Goal: Book appointment/travel/reservation

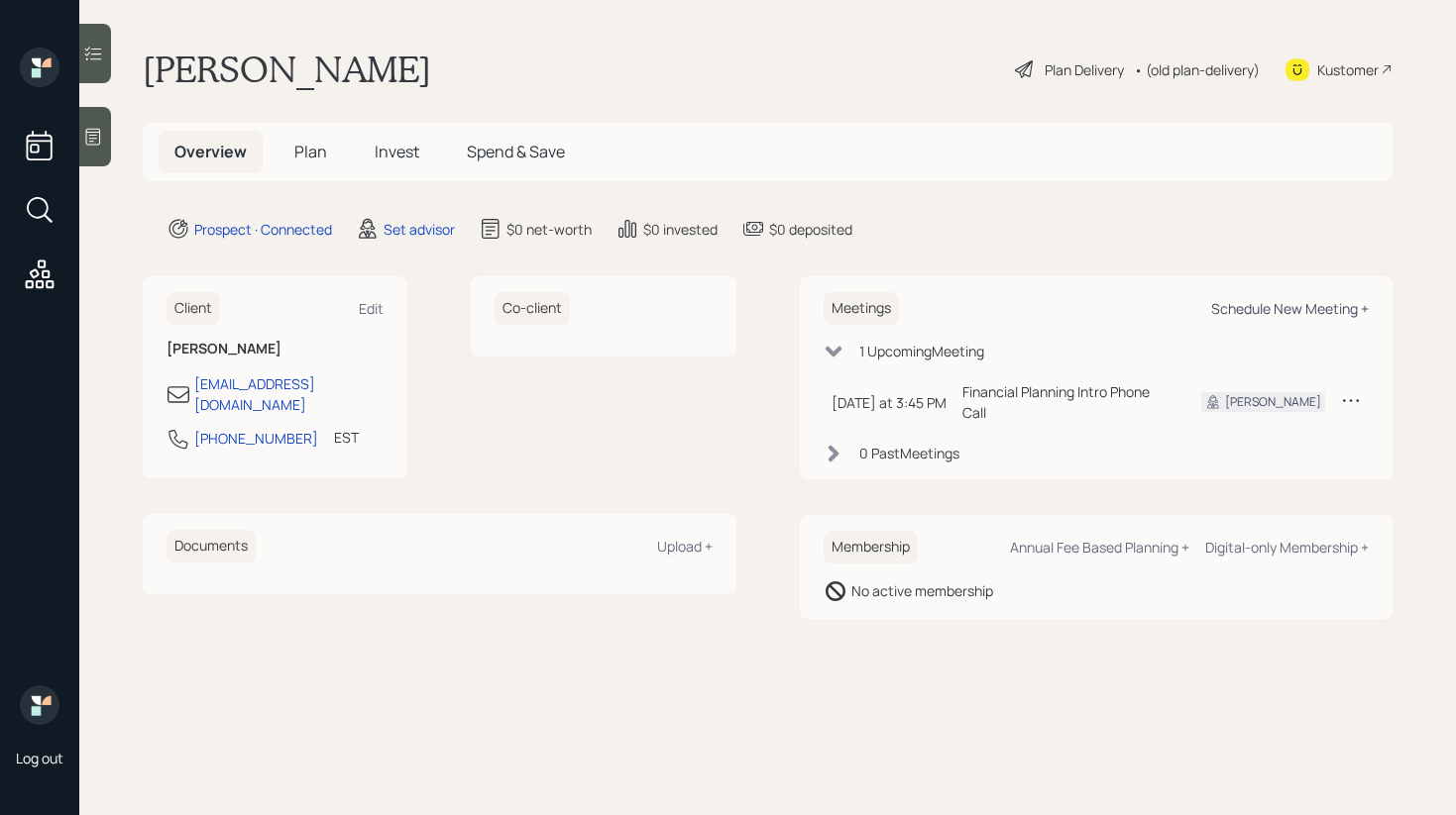
click at [1295, 307] on div "Schedule New Meeting +" at bounding box center [1289, 308] width 158 height 19
select select "round-[PERSON_NAME]"
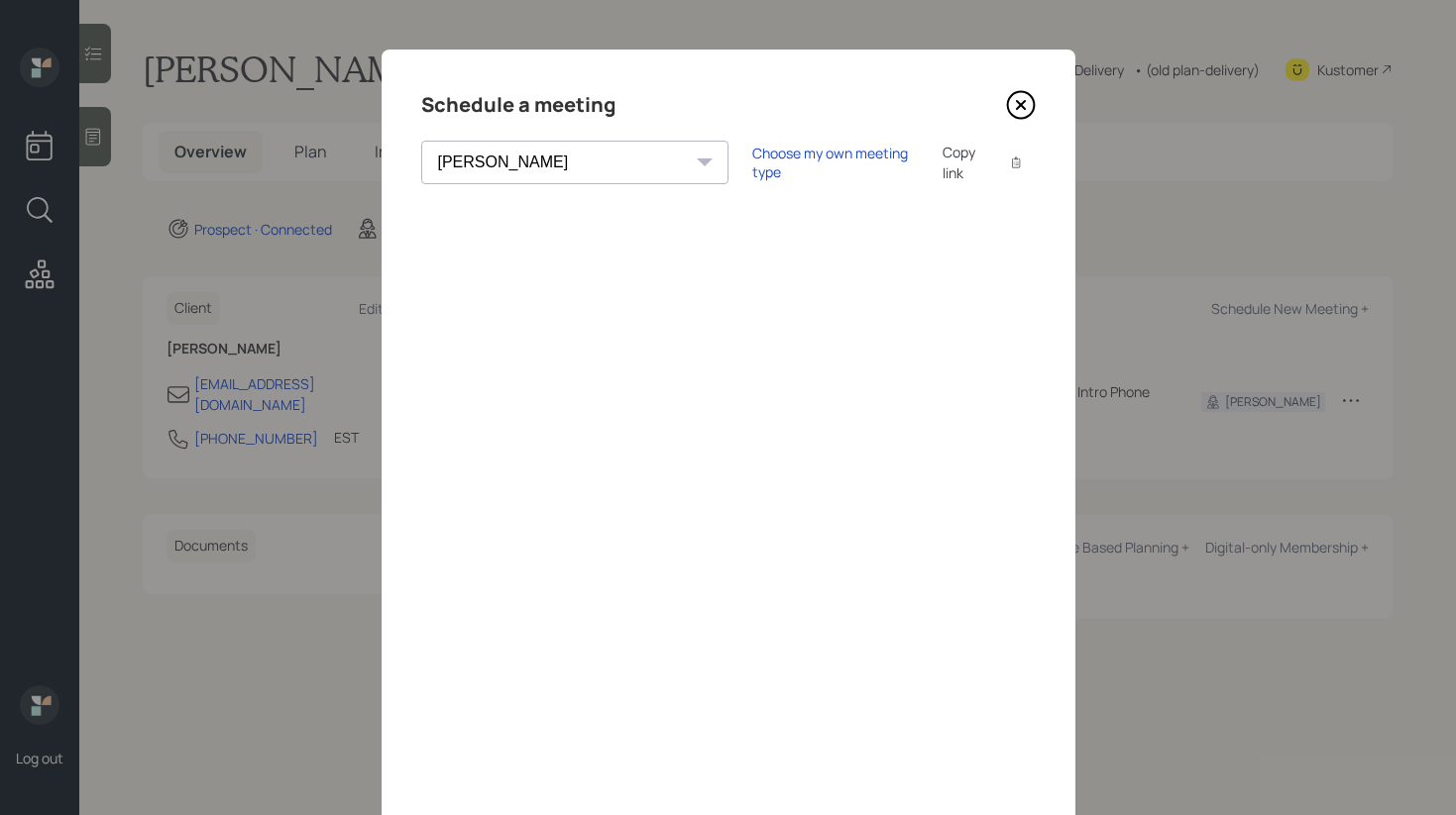
click at [1014, 99] on icon at bounding box center [1021, 105] width 30 height 30
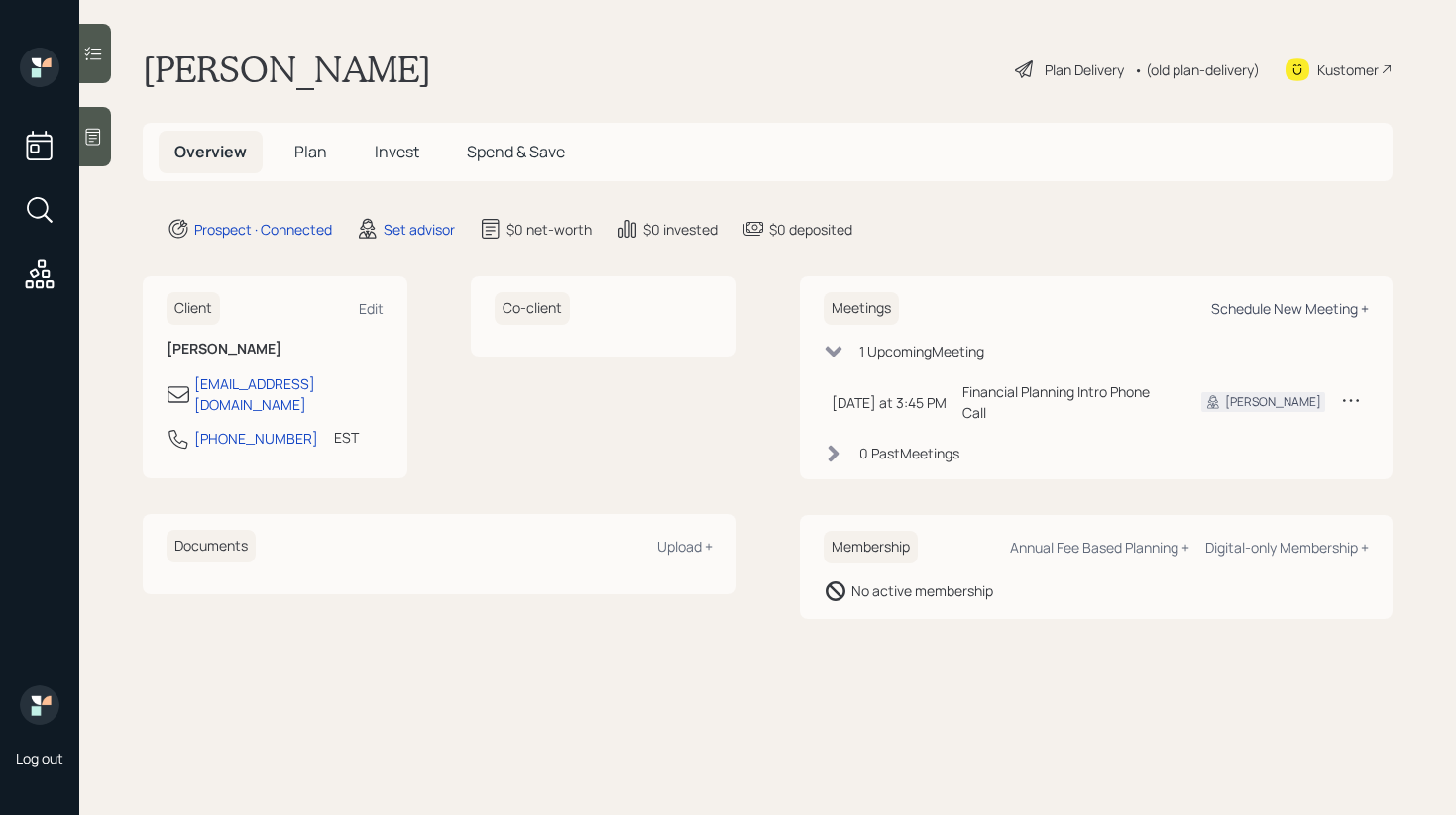
click at [1317, 314] on div "Schedule New Meeting +" at bounding box center [1289, 308] width 158 height 19
select select "round-[PERSON_NAME]"
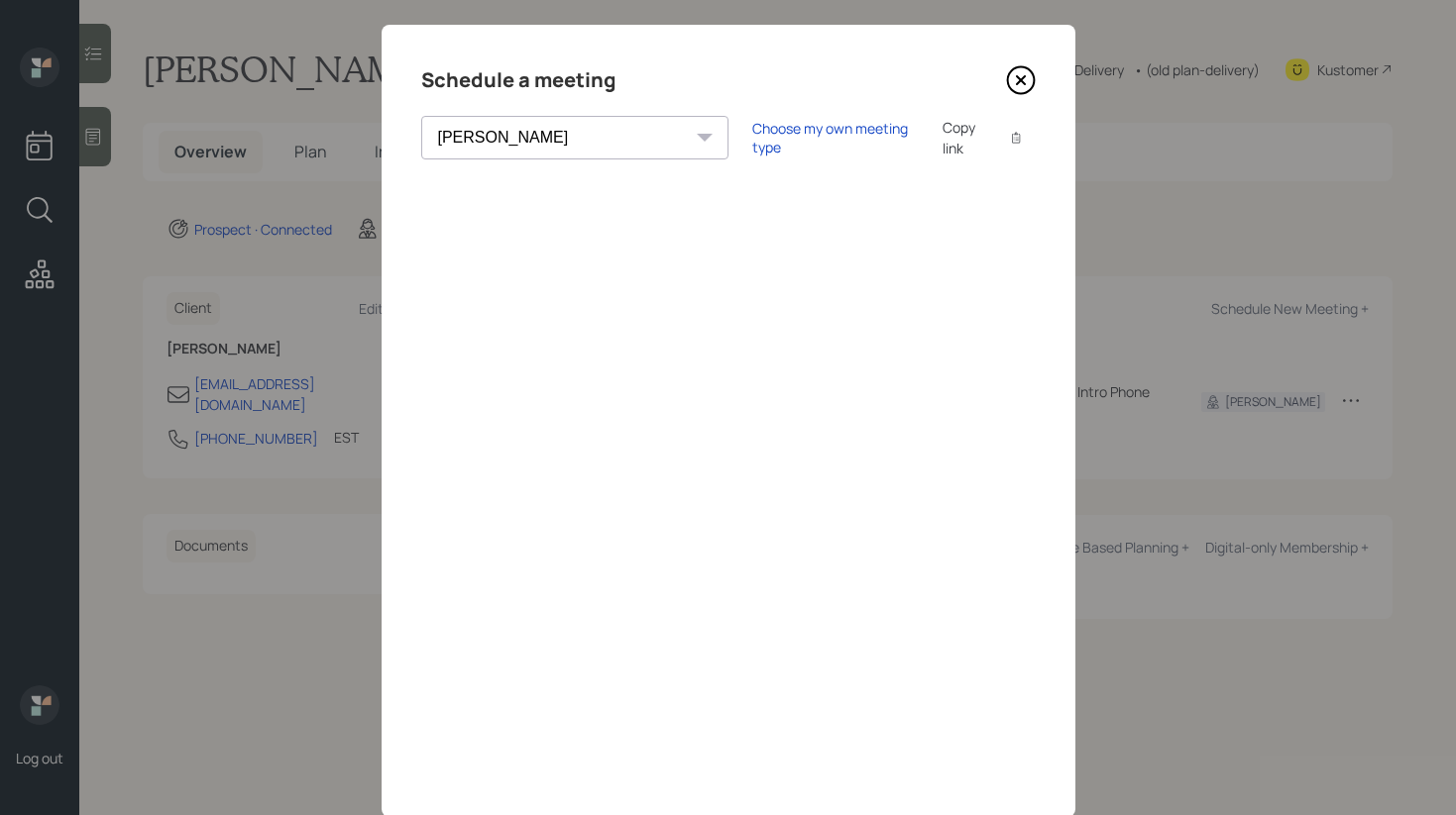
scroll to position [29, 0]
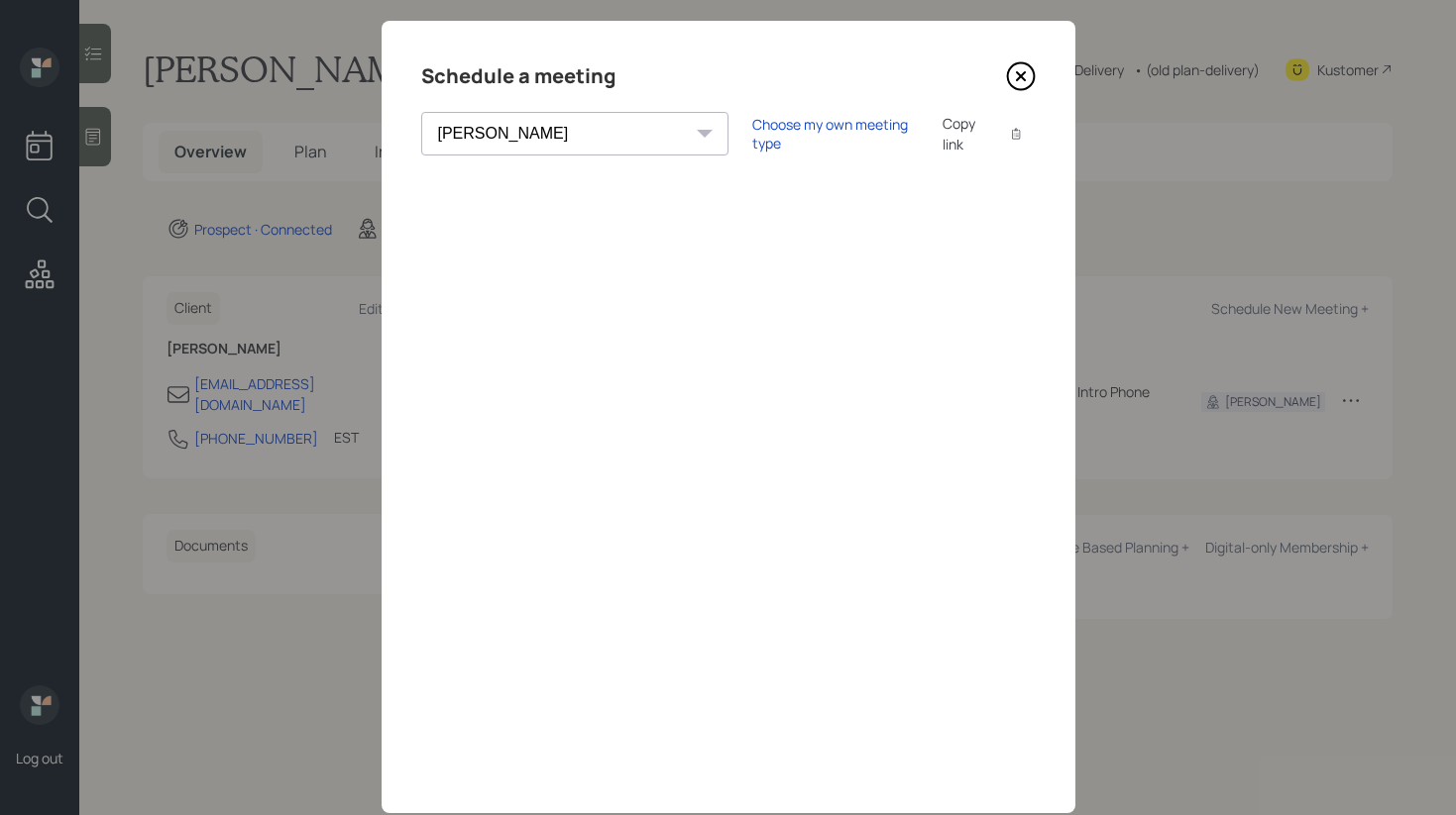
click at [1015, 86] on icon at bounding box center [1021, 76] width 30 height 30
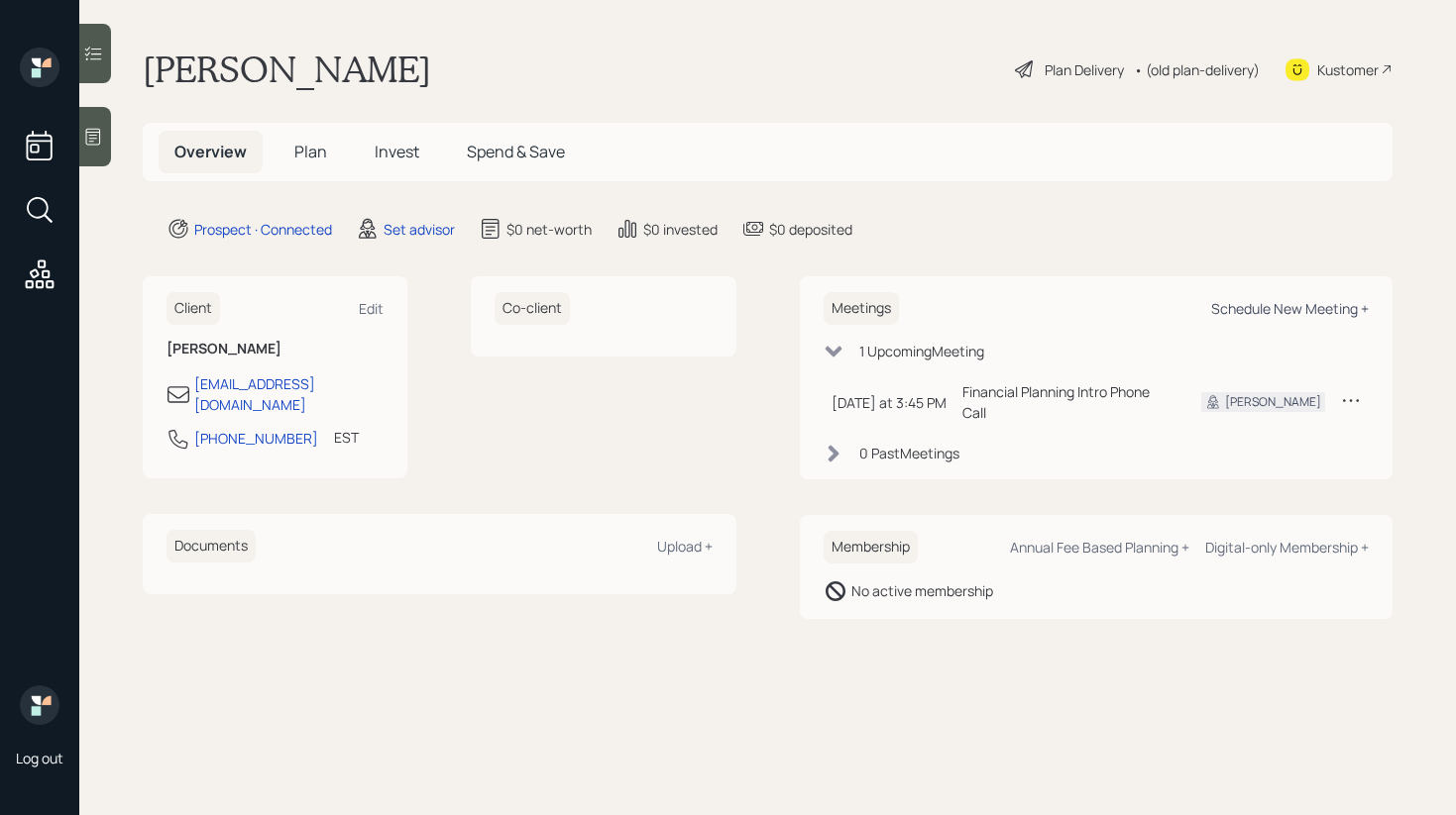
click at [1298, 315] on div "Schedule New Meeting +" at bounding box center [1289, 308] width 158 height 19
select select "round-[PERSON_NAME]"
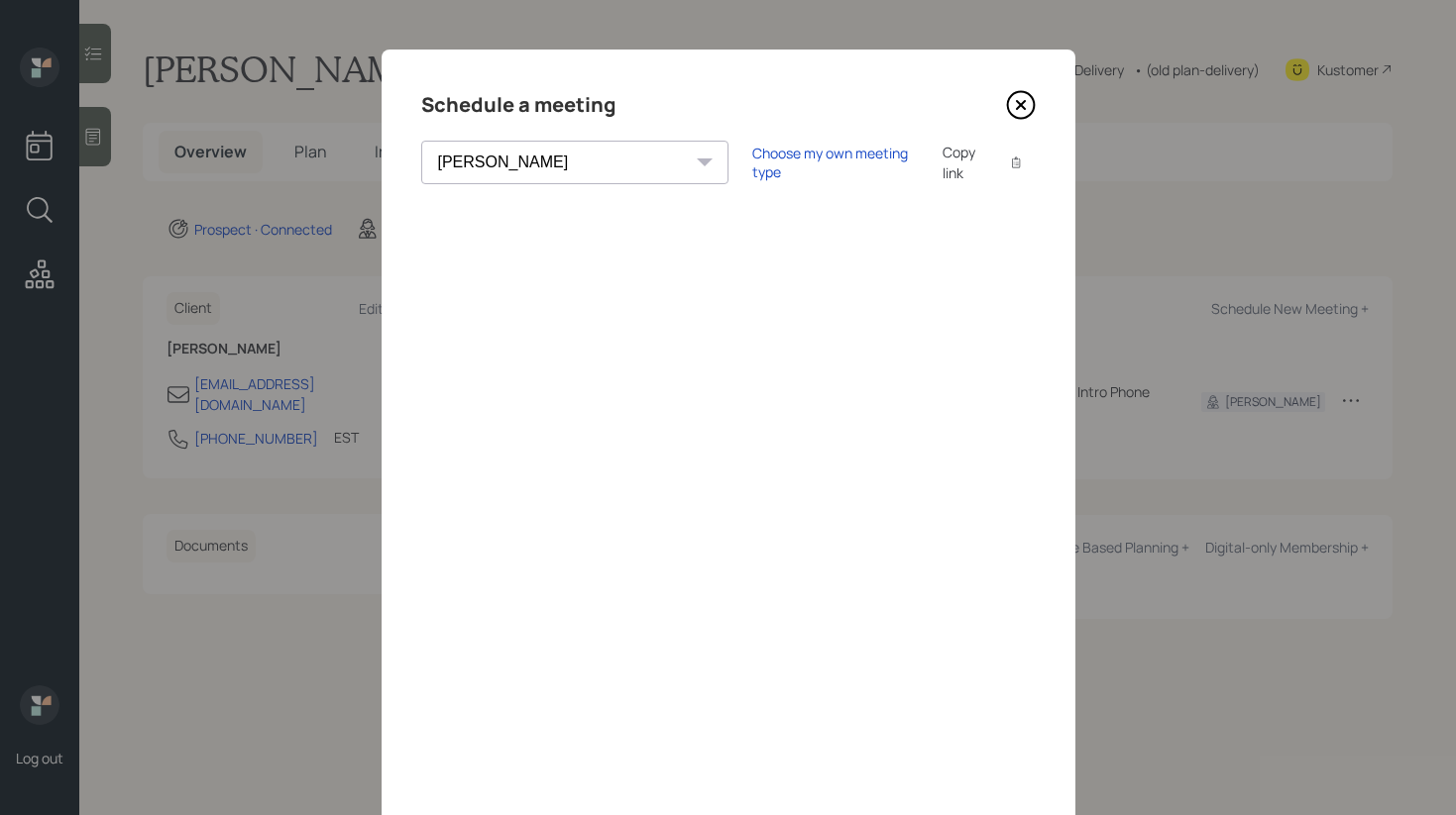
scroll to position [76, 0]
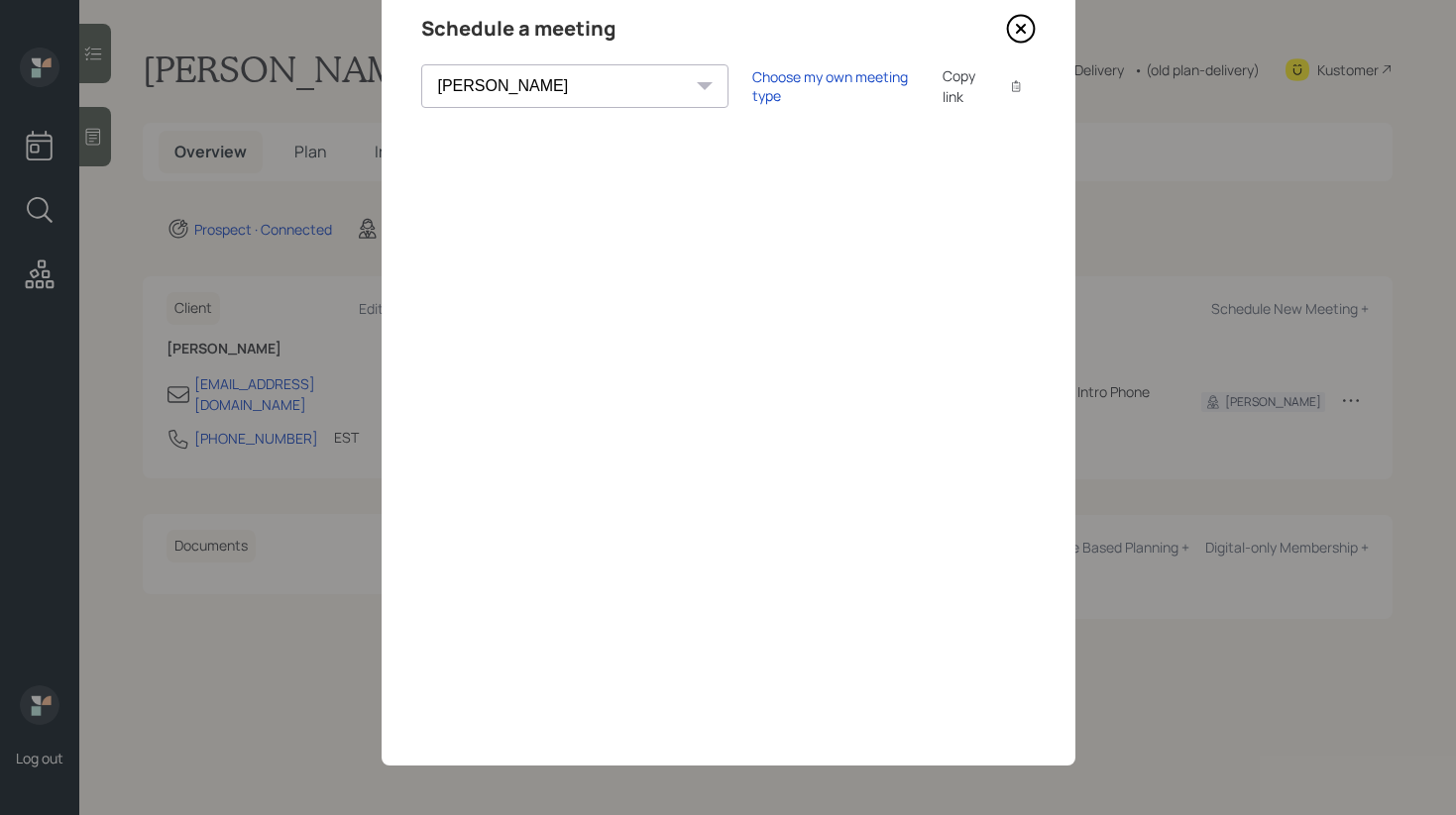
click at [1013, 22] on icon at bounding box center [1021, 29] width 30 height 30
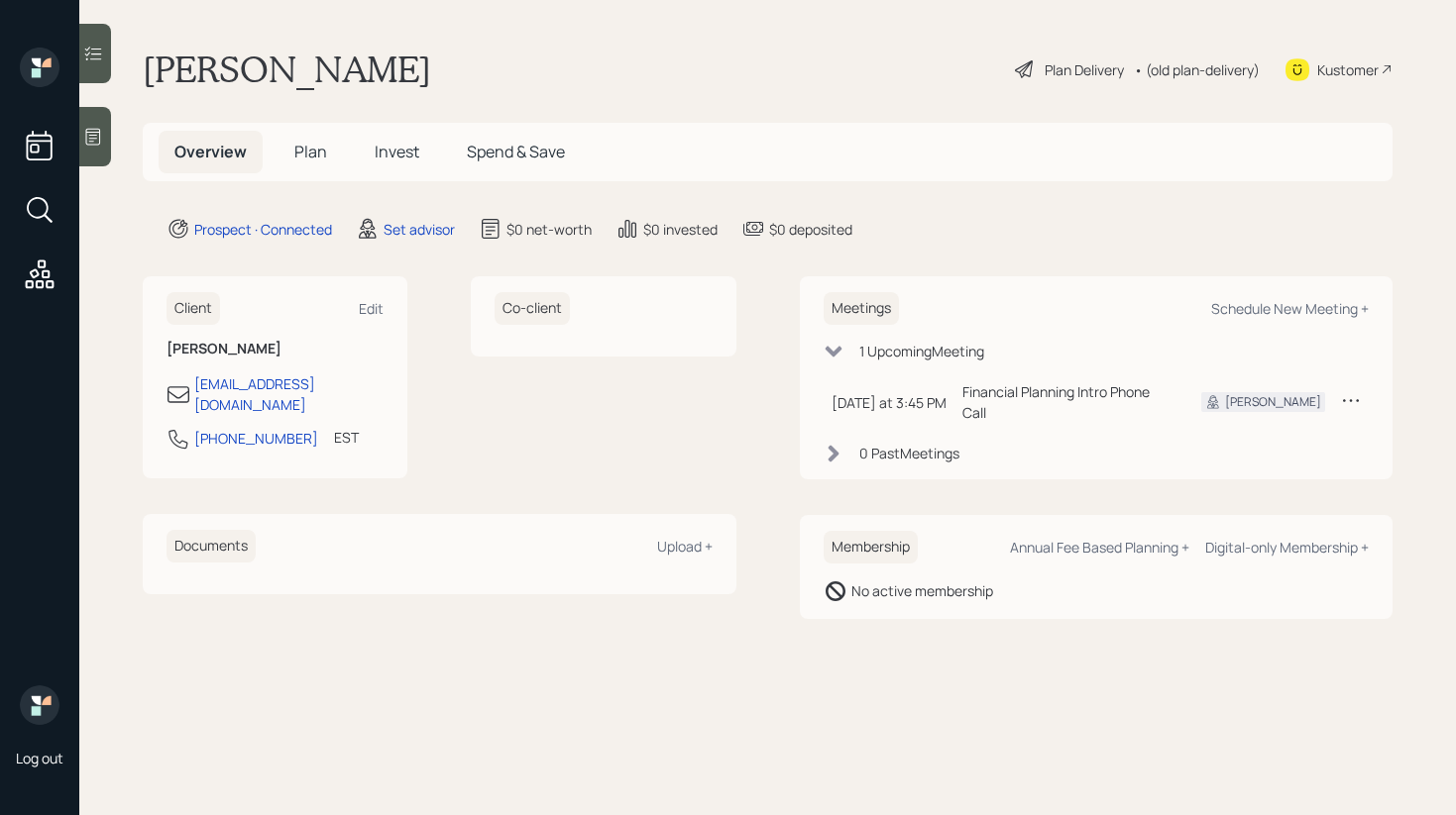
click at [87, 124] on div at bounding box center [95, 137] width 32 height 60
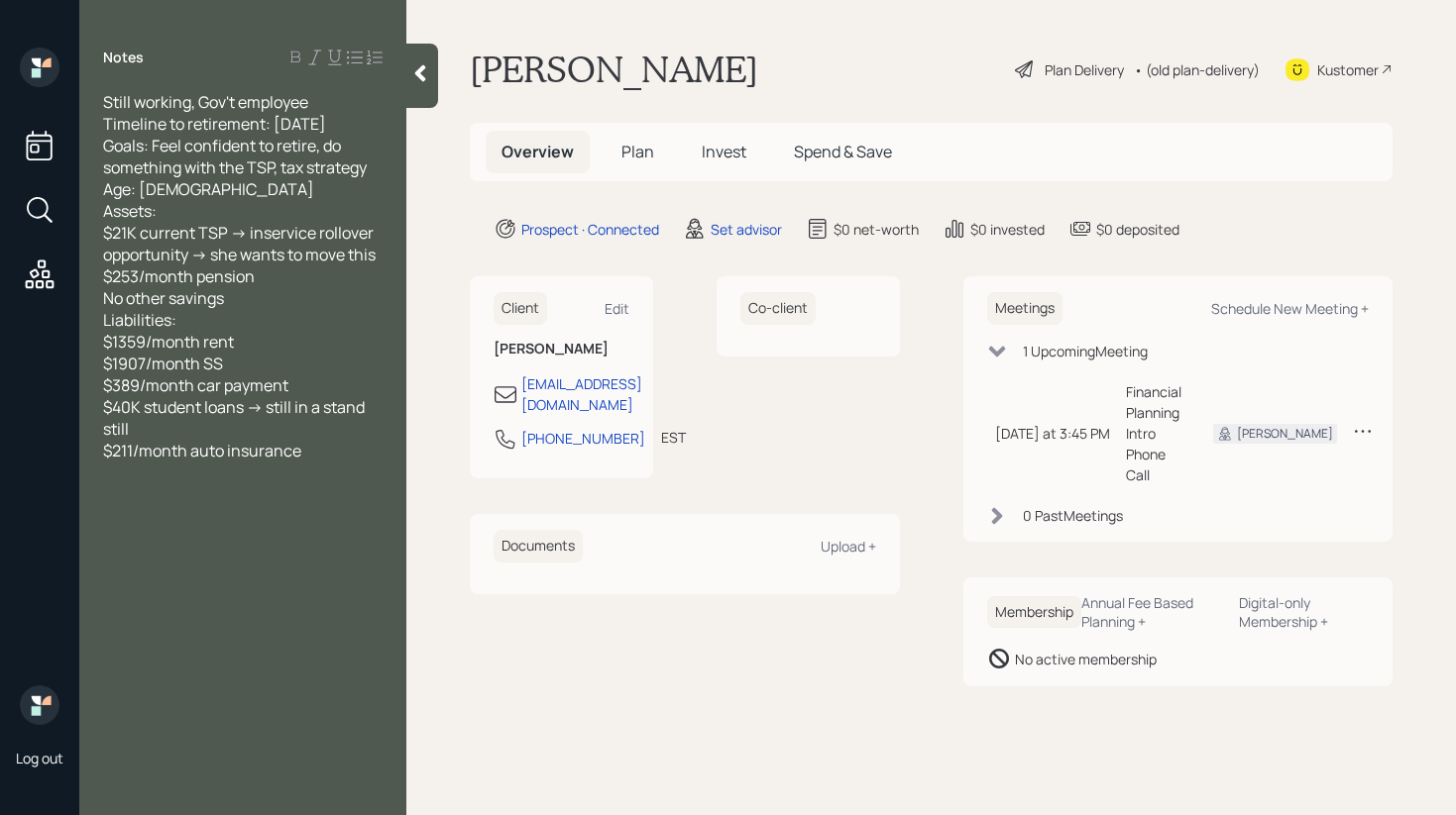
click at [437, 80] on div at bounding box center [422, 75] width 32 height 65
